Goal: Transaction & Acquisition: Purchase product/service

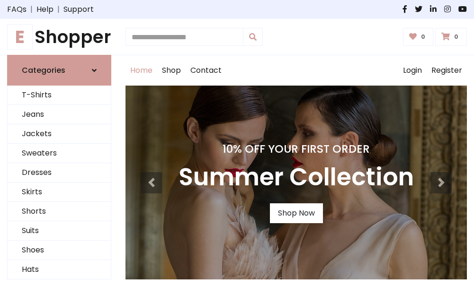
click at [237, 152] on h4 "10% Off Your First Order" at bounding box center [295, 148] width 235 height 13
click at [296, 213] on link "Shop Now" at bounding box center [296, 213] width 53 height 20
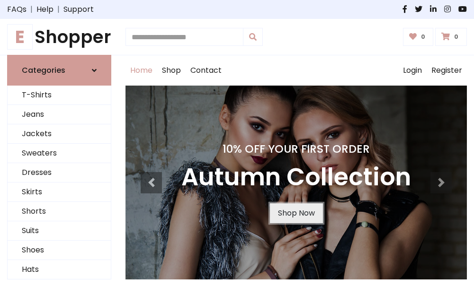
click at [296, 213] on link "Shop Now" at bounding box center [296, 213] width 53 height 20
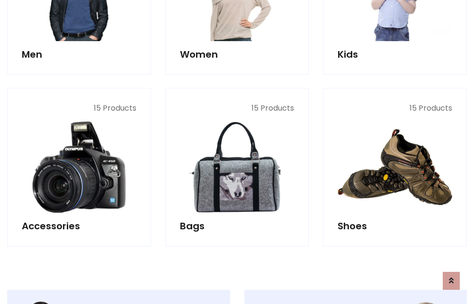
scroll to position [944, 0]
